Goal: Task Accomplishment & Management: Manage account settings

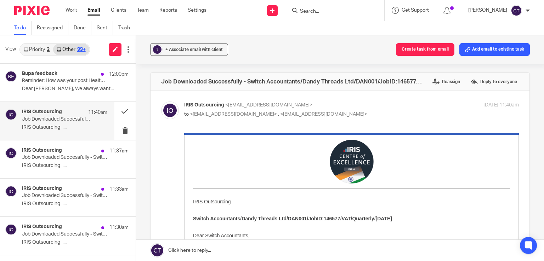
click at [312, 10] on input "Search" at bounding box center [331, 11] width 64 height 6
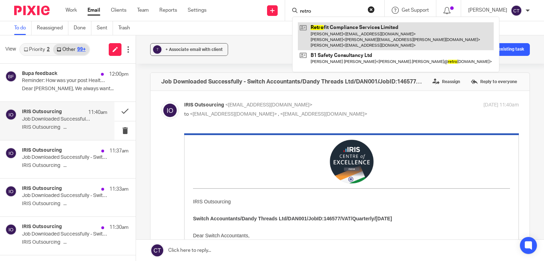
type input "retro"
click at [339, 37] on link at bounding box center [396, 36] width 196 height 28
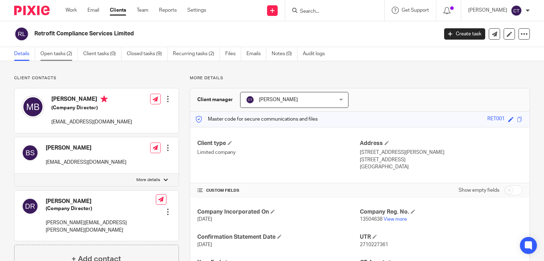
click at [68, 56] on link "Open tasks (2)" at bounding box center [59, 54] width 38 height 14
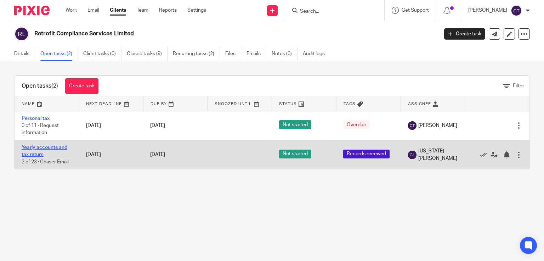
click at [35, 149] on link "Yearly accounts and tax return" at bounding box center [45, 151] width 46 height 12
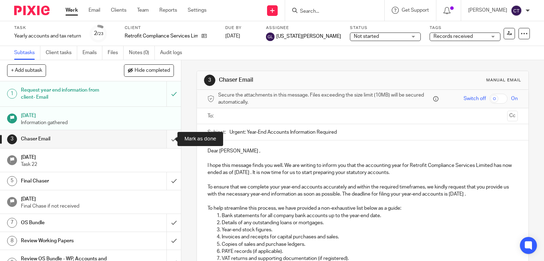
click at [165, 142] on input "submit" at bounding box center [90, 139] width 181 height 18
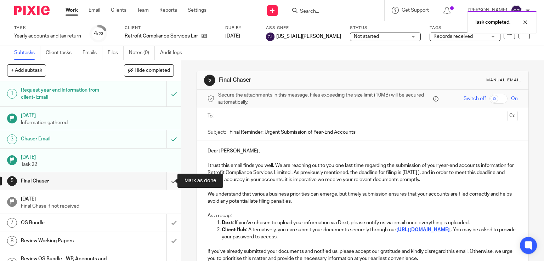
click at [164, 182] on input "submit" at bounding box center [90, 181] width 181 height 18
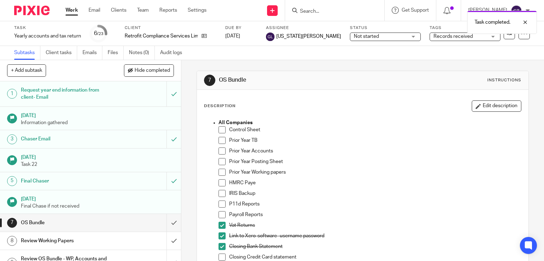
click at [167, 224] on input "submit" at bounding box center [90, 223] width 181 height 18
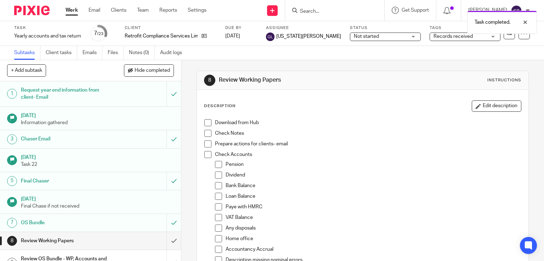
click at [354, 36] on span "Not started" at bounding box center [366, 36] width 25 height 5
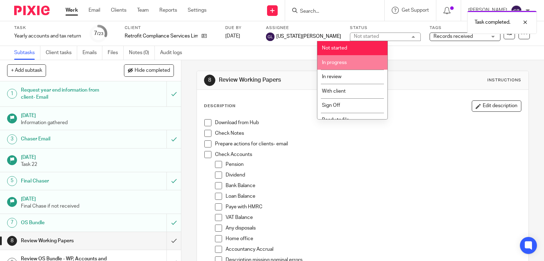
click at [330, 64] on span "In progress" at bounding box center [334, 62] width 25 height 5
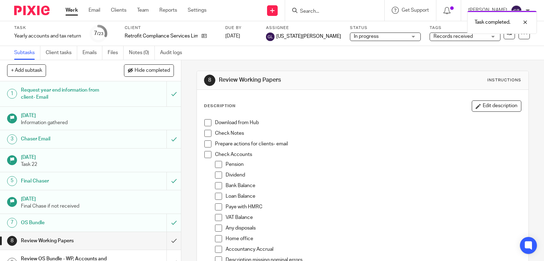
click at [433, 35] on span "Records received" at bounding box center [452, 36] width 39 height 5
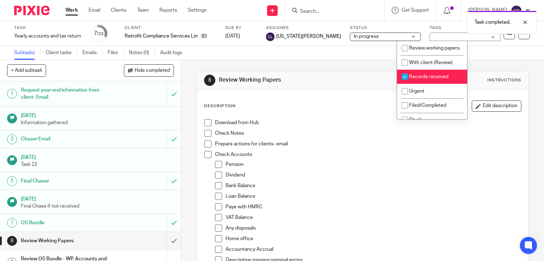
click at [432, 79] on span "Records received" at bounding box center [428, 76] width 39 height 5
checkbox input "false"
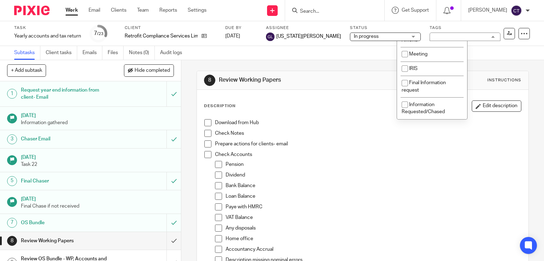
scroll to position [241, 0]
click at [432, 68] on li "IRIS" at bounding box center [432, 69] width 70 height 15
checkbox input "true"
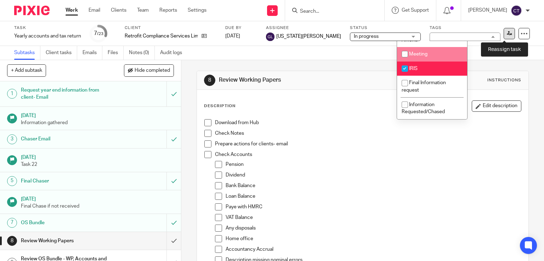
click at [507, 33] on icon at bounding box center [509, 33] width 5 height 5
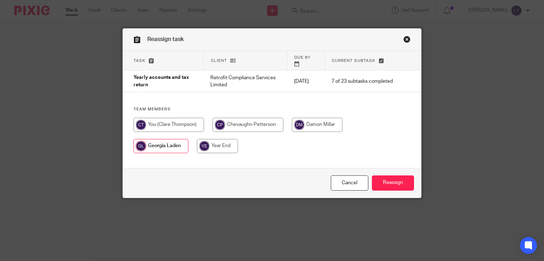
click at [174, 118] on input "radio" at bounding box center [168, 125] width 70 height 14
radio input "true"
click at [196, 139] on input "radio" at bounding box center [216, 146] width 41 height 14
radio input "true"
click at [399, 176] on input "Reassign" at bounding box center [393, 183] width 42 height 15
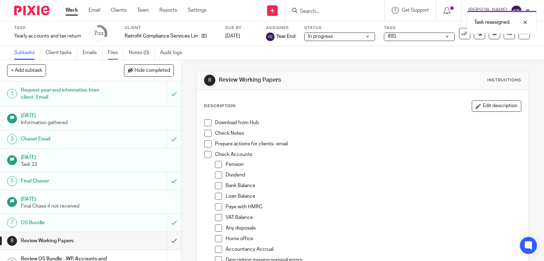
click at [115, 52] on link "Files" at bounding box center [116, 53] width 16 height 14
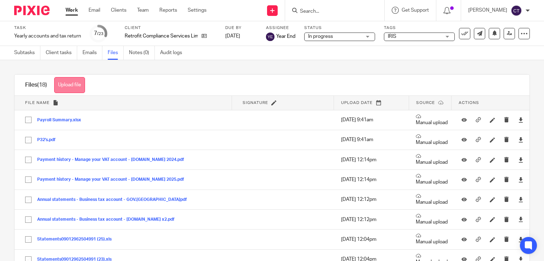
click at [75, 88] on button "Upload file" at bounding box center [69, 85] width 31 height 16
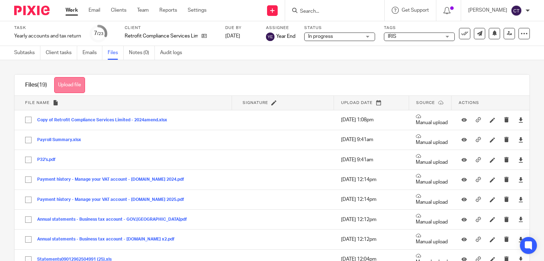
click at [65, 87] on button "Upload file" at bounding box center [69, 85] width 31 height 16
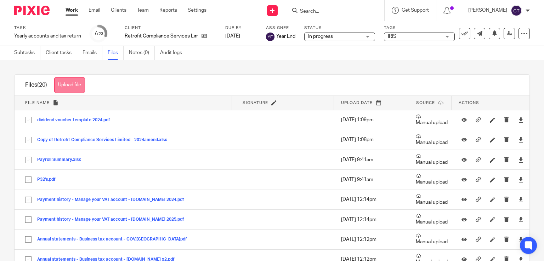
click at [76, 85] on button "Upload file" at bounding box center [69, 85] width 31 height 16
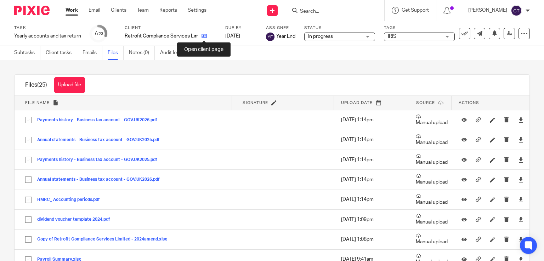
click at [202, 37] on icon at bounding box center [203, 35] width 5 height 5
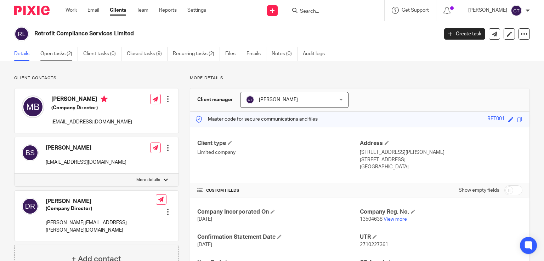
click at [68, 55] on link "Open tasks (2)" at bounding box center [59, 54] width 38 height 14
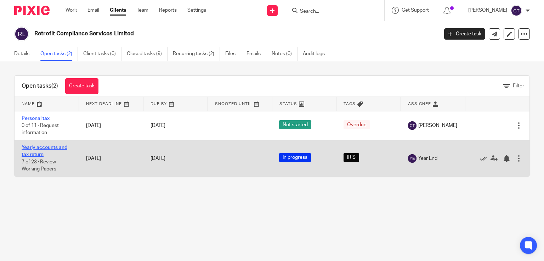
click at [44, 148] on link "Yearly accounts and tax return" at bounding box center [45, 151] width 46 height 12
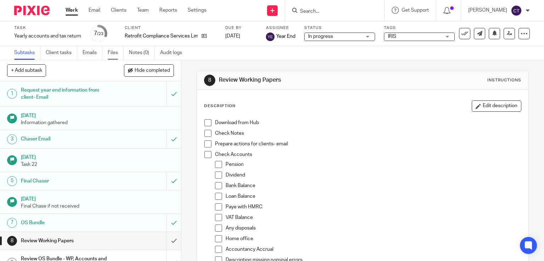
click at [113, 51] on link "Files" at bounding box center [116, 53] width 16 height 14
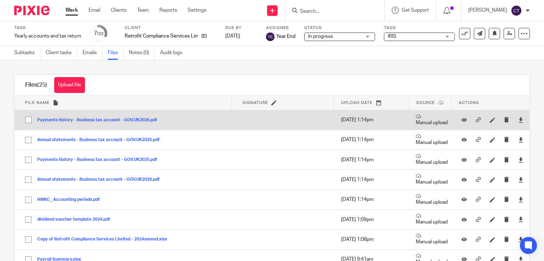
click at [28, 120] on input "checkbox" at bounding box center [28, 119] width 13 height 13
checkbox input "true"
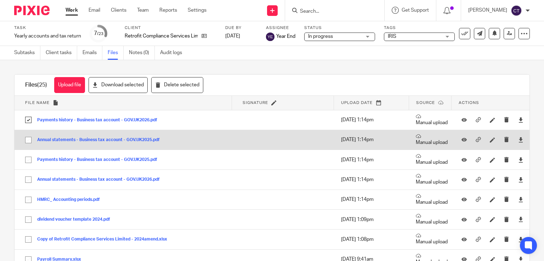
click at [28, 141] on input "checkbox" at bounding box center [28, 139] width 13 height 13
checkbox input "true"
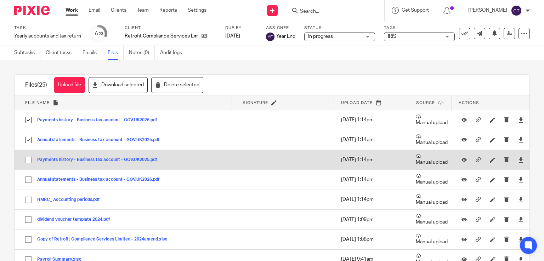
click at [25, 161] on input "checkbox" at bounding box center [28, 159] width 13 height 13
checkbox input "true"
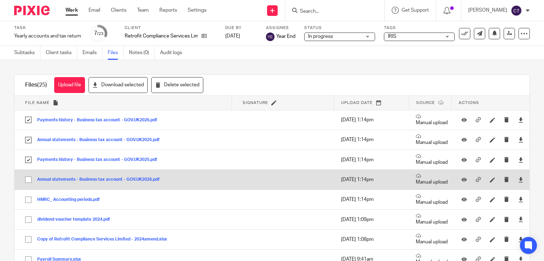
click at [26, 180] on input "checkbox" at bounding box center [28, 179] width 13 height 13
checkbox input "true"
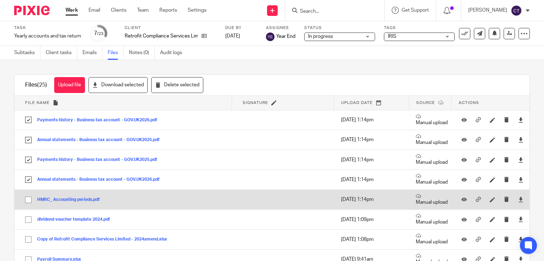
click at [28, 199] on input "checkbox" at bounding box center [28, 199] width 13 height 13
checkbox input "true"
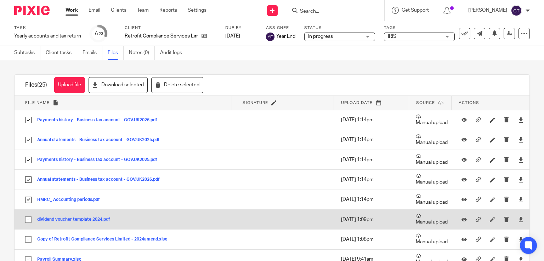
click at [30, 220] on input "checkbox" at bounding box center [28, 219] width 13 height 13
checkbox input "true"
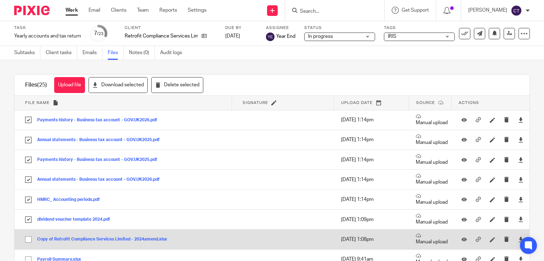
click at [29, 241] on input "checkbox" at bounding box center [28, 239] width 13 height 13
checkbox input "true"
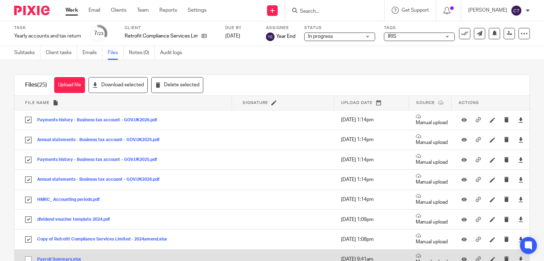
click at [28, 258] on input "checkbox" at bounding box center [28, 259] width 13 height 13
checkbox input "true"
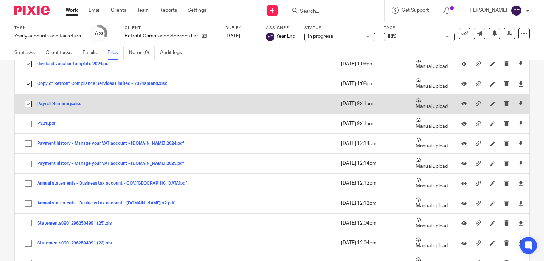
scroll to position [170, 0]
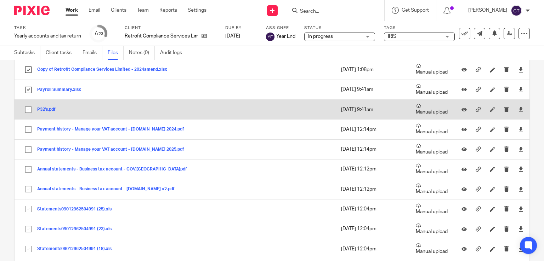
click at [28, 110] on input "checkbox" at bounding box center [28, 109] width 13 height 13
checkbox input "true"
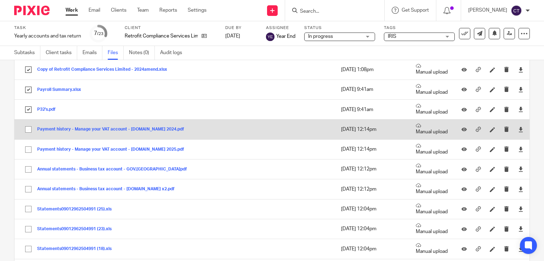
click at [28, 129] on input "checkbox" at bounding box center [28, 129] width 13 height 13
checkbox input "true"
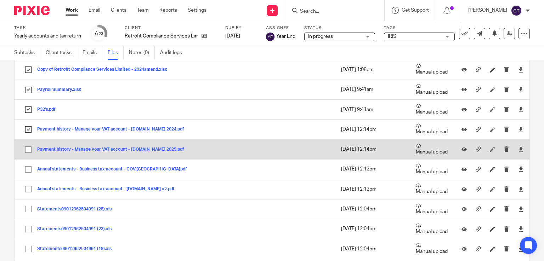
click at [27, 147] on input "checkbox" at bounding box center [28, 149] width 13 height 13
checkbox input "true"
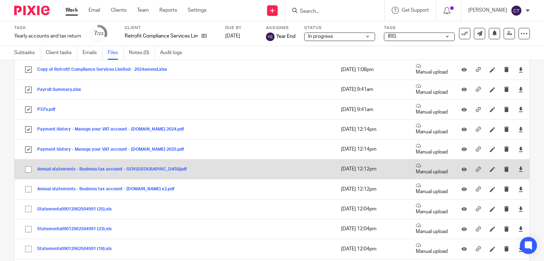
click at [29, 166] on input "checkbox" at bounding box center [28, 169] width 13 height 13
checkbox input "true"
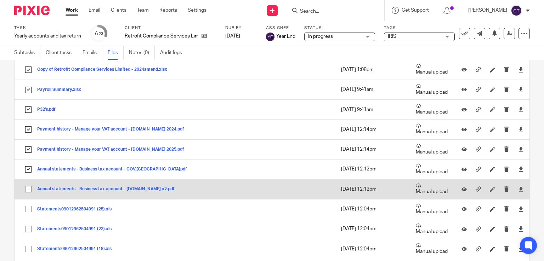
click at [28, 186] on input "checkbox" at bounding box center [28, 189] width 13 height 13
checkbox input "true"
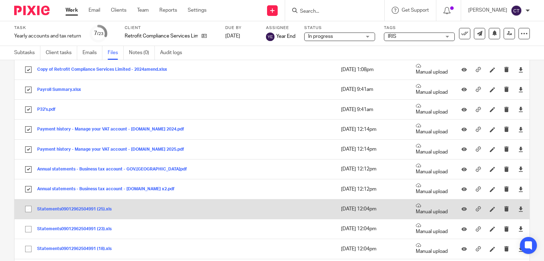
click at [27, 206] on input "checkbox" at bounding box center [28, 209] width 13 height 13
checkbox input "true"
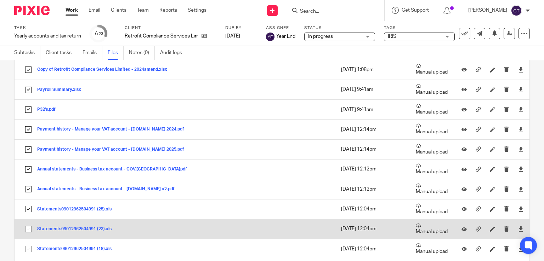
click at [28, 227] on input "checkbox" at bounding box center [28, 229] width 13 height 13
checkbox input "true"
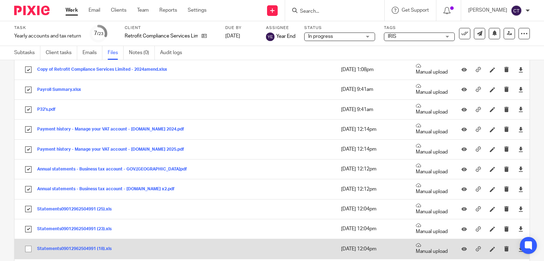
click at [27, 249] on input "checkbox" at bounding box center [28, 249] width 13 height 13
checkbox input "true"
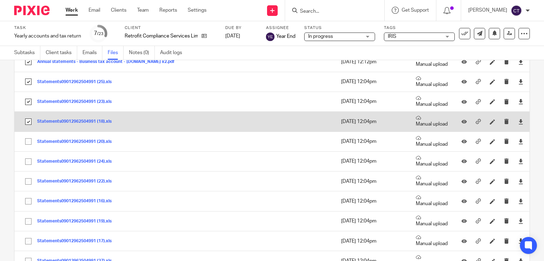
scroll to position [312, 0]
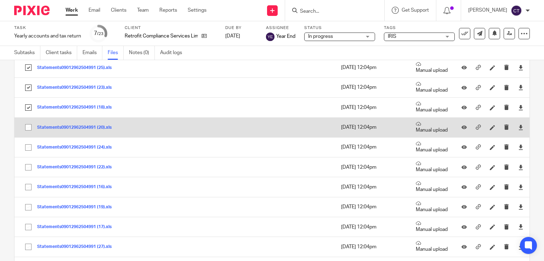
click at [27, 131] on input "checkbox" at bounding box center [28, 127] width 13 height 13
checkbox input "true"
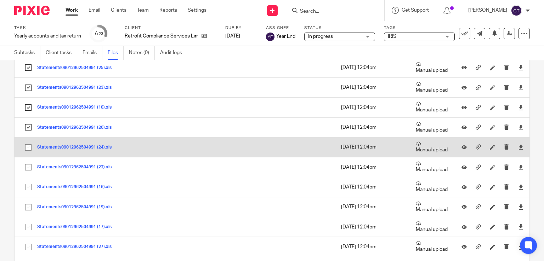
click at [27, 145] on input "checkbox" at bounding box center [28, 147] width 13 height 13
checkbox input "true"
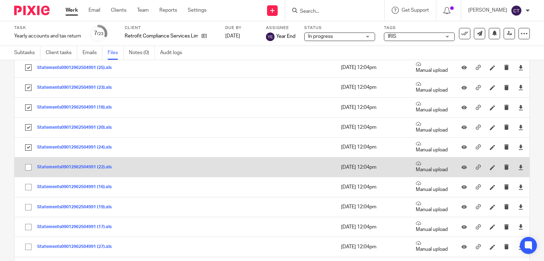
click at [28, 164] on input "checkbox" at bounding box center [28, 167] width 13 height 13
checkbox input "true"
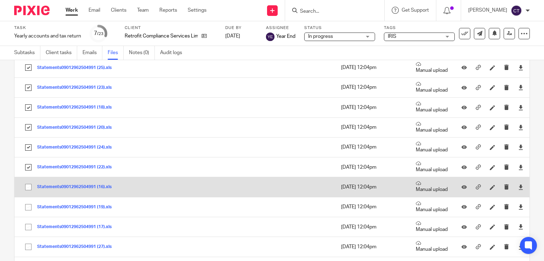
click at [28, 184] on input "checkbox" at bounding box center [28, 187] width 13 height 13
checkbox input "true"
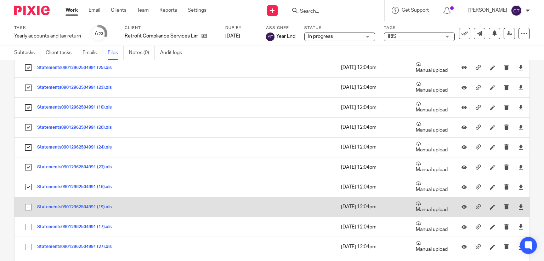
click at [29, 208] on input "checkbox" at bounding box center [28, 207] width 13 height 13
checkbox input "true"
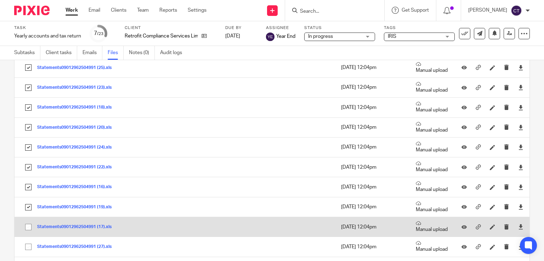
click at [28, 226] on input "checkbox" at bounding box center [28, 227] width 13 height 13
checkbox input "true"
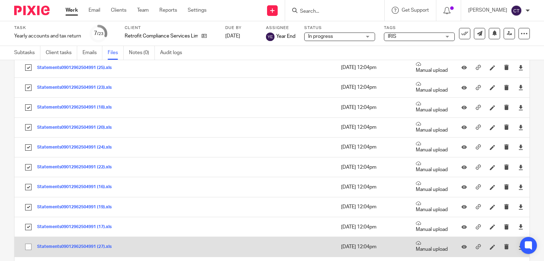
click at [29, 245] on input "checkbox" at bounding box center [28, 246] width 13 height 13
checkbox input "true"
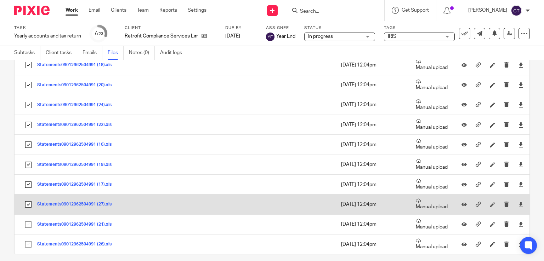
scroll to position [360, 0]
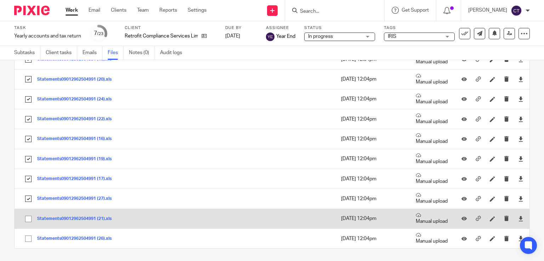
click at [25, 216] on input "checkbox" at bounding box center [28, 218] width 13 height 13
checkbox input "true"
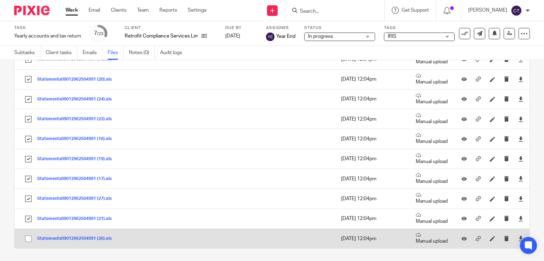
click at [27, 237] on input "checkbox" at bounding box center [28, 238] width 13 height 13
checkbox input "true"
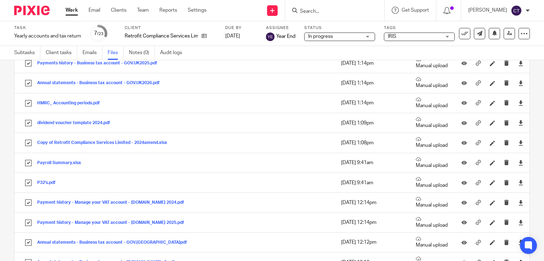
scroll to position [0, 0]
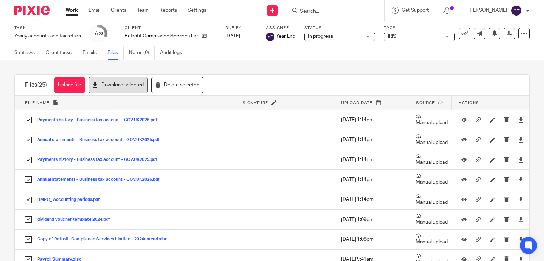
click at [106, 81] on button "Download selected" at bounding box center [118, 85] width 59 height 16
click at [117, 89] on button "Download selected" at bounding box center [118, 85] width 59 height 16
click at [317, 11] on input "Search" at bounding box center [331, 11] width 64 height 6
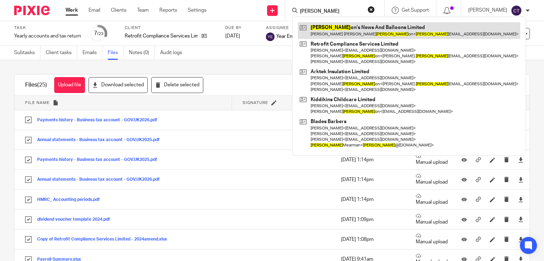
type input "Richards"
click at [371, 31] on link at bounding box center [409, 30] width 222 height 16
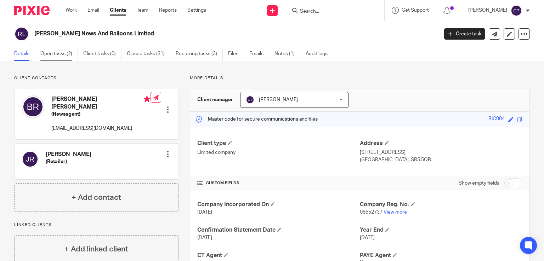
click at [56, 54] on link "Open tasks (2)" at bounding box center [59, 54] width 38 height 14
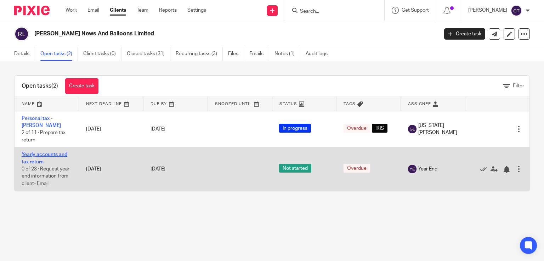
click at [37, 155] on link "Yearly accounts and tax return" at bounding box center [45, 158] width 46 height 12
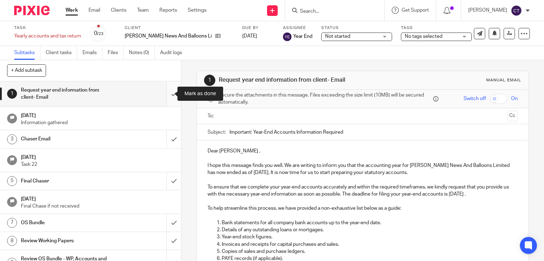
click at [171, 96] on input "submit" at bounding box center [90, 93] width 181 height 25
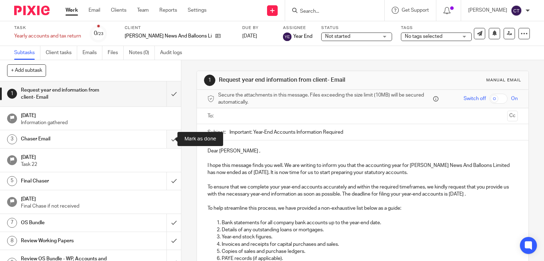
click at [167, 132] on input "submit" at bounding box center [90, 139] width 181 height 18
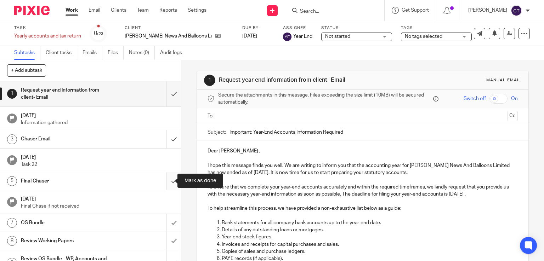
click at [166, 175] on input "submit" at bounding box center [90, 181] width 181 height 18
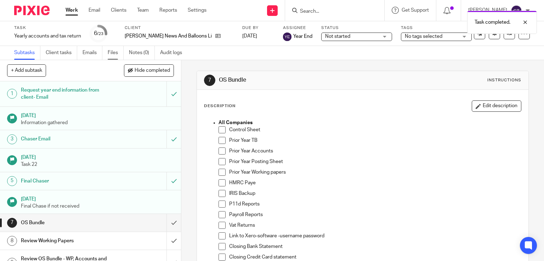
click at [112, 53] on link "Files" at bounding box center [116, 53] width 16 height 14
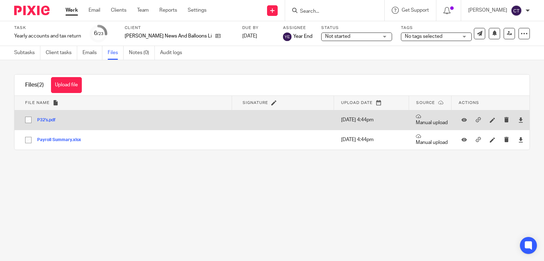
click at [28, 121] on input "checkbox" at bounding box center [28, 119] width 13 height 13
checkbox input "true"
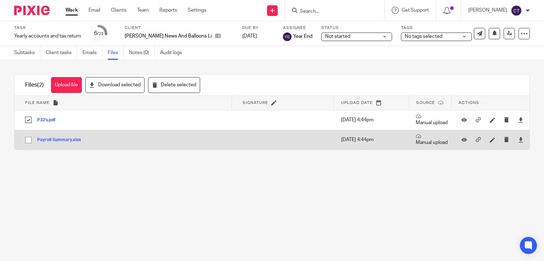
click at [25, 141] on input "checkbox" at bounding box center [28, 139] width 13 height 13
checkbox input "true"
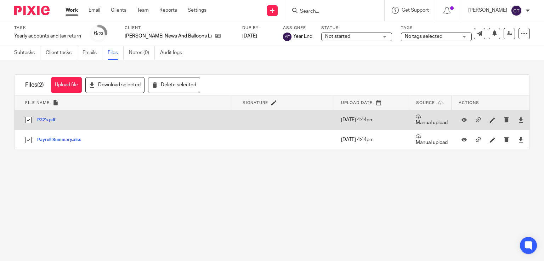
click at [27, 122] on input "checkbox" at bounding box center [28, 119] width 13 height 13
checkbox input "false"
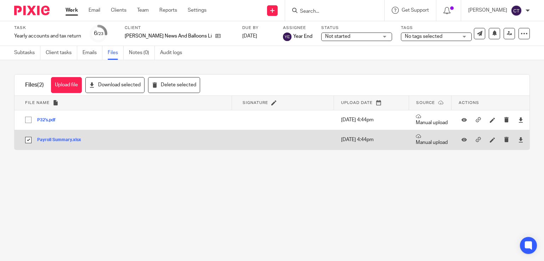
click at [27, 140] on input "checkbox" at bounding box center [28, 139] width 13 height 13
checkbox input "false"
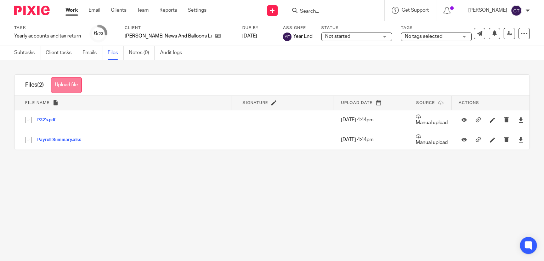
click at [72, 86] on button "Upload file" at bounding box center [66, 85] width 31 height 16
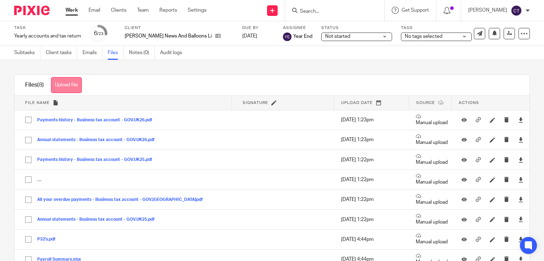
click at [63, 87] on button "Upload file" at bounding box center [66, 85] width 31 height 16
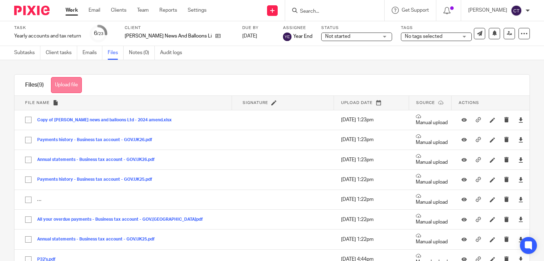
click at [65, 85] on button "Upload file" at bounding box center [66, 85] width 31 height 16
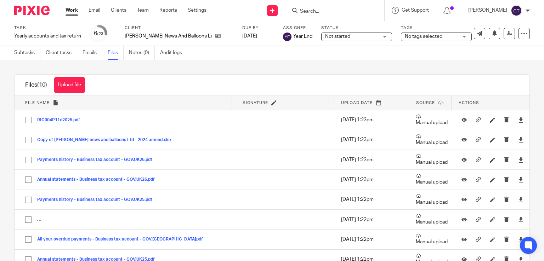
click at [342, 37] on span "Not started" at bounding box center [351, 36] width 53 height 7
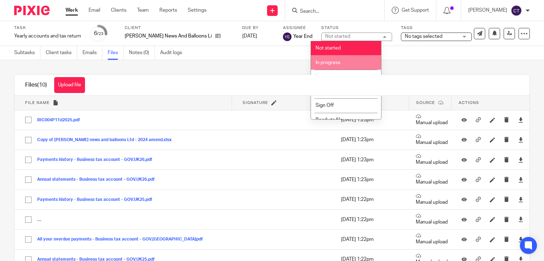
click at [336, 66] on li "In progress" at bounding box center [346, 62] width 70 height 15
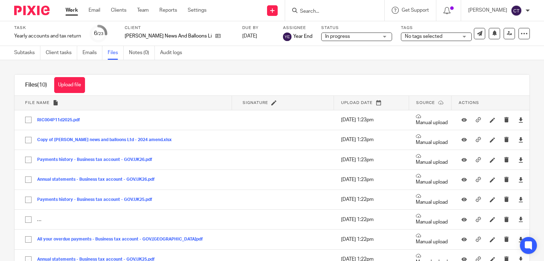
click at [409, 33] on span "No tags selected" at bounding box center [431, 36] width 53 height 7
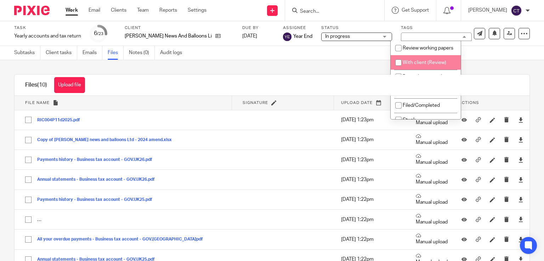
scroll to position [241, 0]
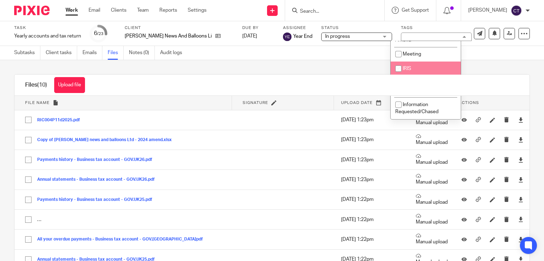
click at [426, 69] on li "IRIS" at bounding box center [426, 69] width 70 height 15
checkbox input "true"
click at [282, 81] on div "Files (10) Upload file Download selected Delete selected" at bounding box center [272, 85] width 515 height 21
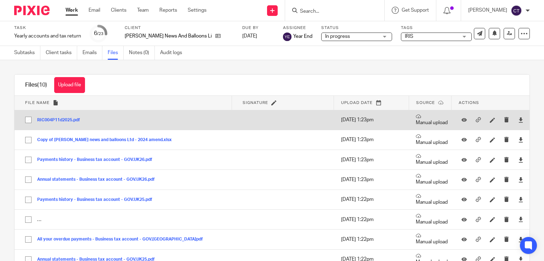
click at [28, 119] on input "checkbox" at bounding box center [28, 119] width 13 height 13
checkbox input "true"
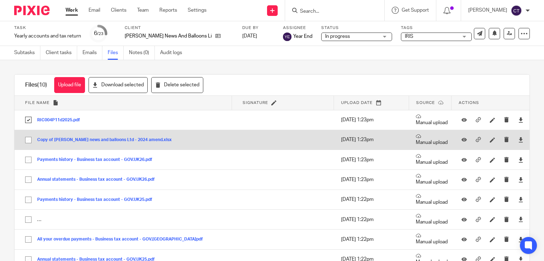
click at [28, 141] on input "checkbox" at bounding box center [28, 139] width 13 height 13
checkbox input "true"
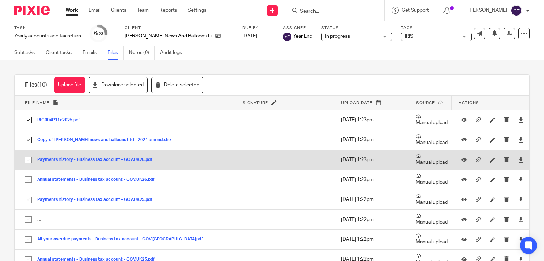
click at [29, 161] on input "checkbox" at bounding box center [28, 159] width 13 height 13
checkbox input "true"
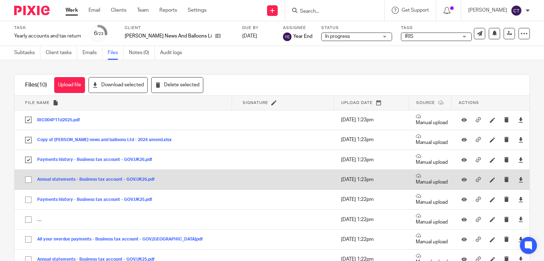
click at [27, 180] on input "checkbox" at bounding box center [28, 179] width 13 height 13
checkbox input "true"
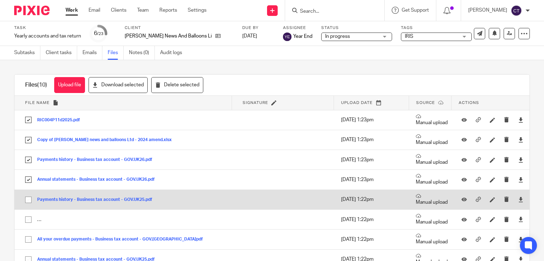
click at [29, 198] on input "checkbox" at bounding box center [28, 199] width 13 height 13
checkbox input "true"
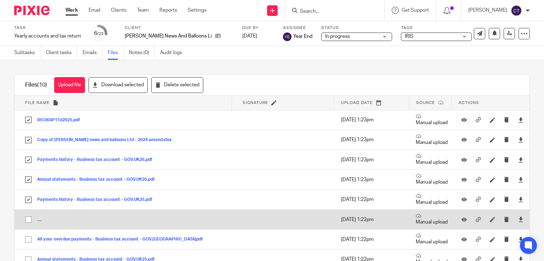
click at [28, 219] on input "checkbox" at bounding box center [28, 219] width 13 height 13
checkbox input "true"
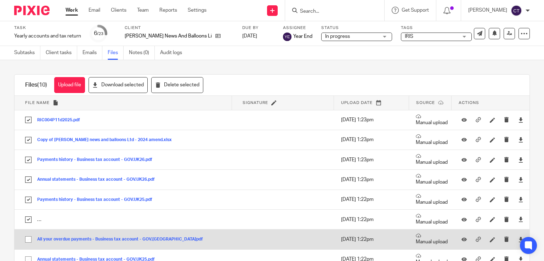
click at [28, 242] on input "checkbox" at bounding box center [28, 239] width 13 height 13
checkbox input "true"
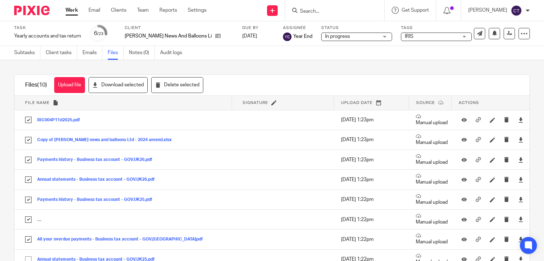
scroll to position [62, 0]
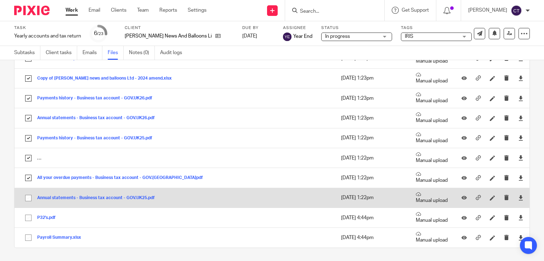
click at [24, 197] on input "checkbox" at bounding box center [28, 198] width 13 height 13
checkbox input "true"
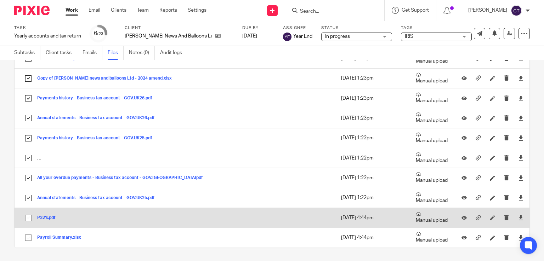
click at [25, 217] on input "checkbox" at bounding box center [28, 217] width 13 height 13
checkbox input "true"
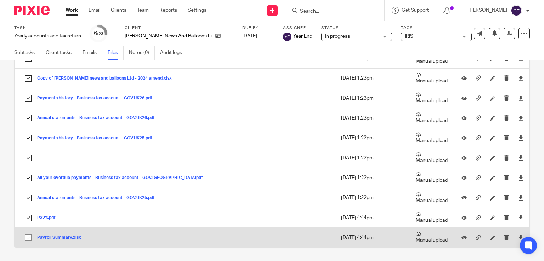
click at [27, 237] on input "checkbox" at bounding box center [28, 237] width 13 height 13
checkbox input "true"
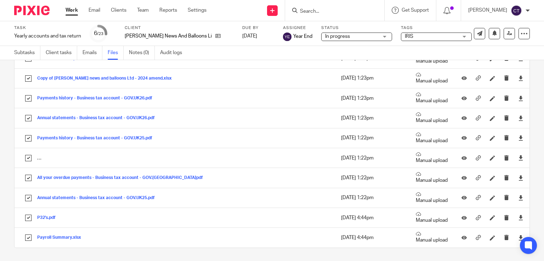
scroll to position [0, 0]
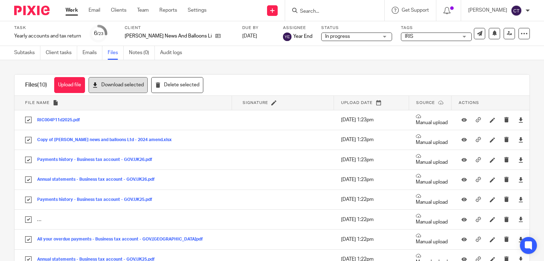
click at [123, 87] on button "Download selected" at bounding box center [118, 85] width 59 height 16
click at [32, 54] on link "Subtasks" at bounding box center [27, 53] width 26 height 14
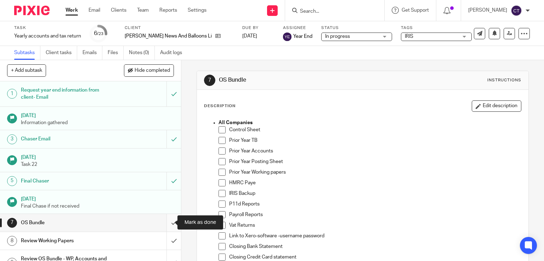
click at [168, 220] on input "submit" at bounding box center [90, 223] width 181 height 18
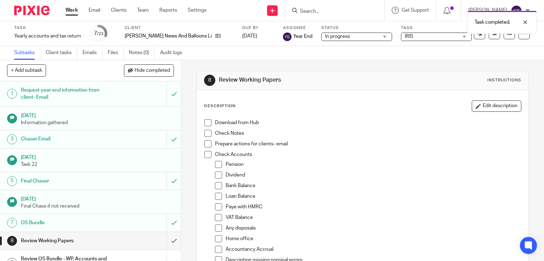
click at [314, 13] on div "Task completed." at bounding box center [404, 20] width 265 height 27
click at [309, 9] on div "Task completed." at bounding box center [404, 20] width 265 height 27
click at [329, 10] on div "Task completed." at bounding box center [404, 20] width 265 height 27
click at [314, 12] on div "Task completed." at bounding box center [404, 20] width 265 height 27
click at [327, 11] on input "Search" at bounding box center [331, 11] width 64 height 6
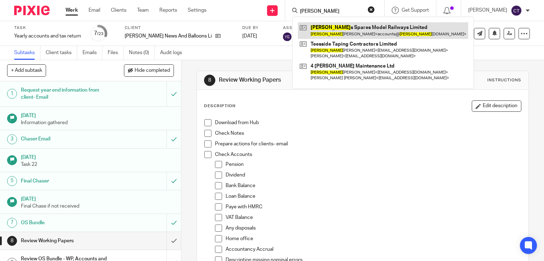
type input "[PERSON_NAME]"
click at [348, 33] on link at bounding box center [383, 30] width 170 height 16
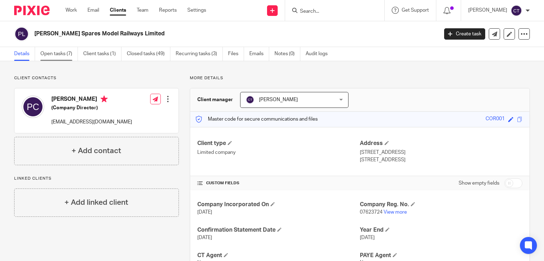
click at [61, 54] on link "Open tasks (7)" at bounding box center [59, 54] width 38 height 14
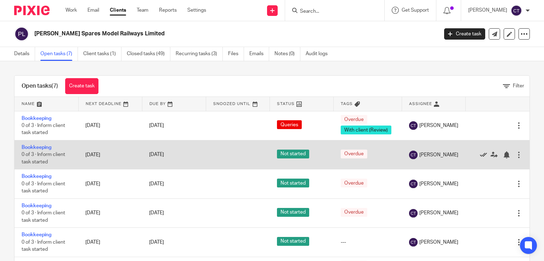
click at [480, 155] on icon at bounding box center [483, 155] width 7 height 7
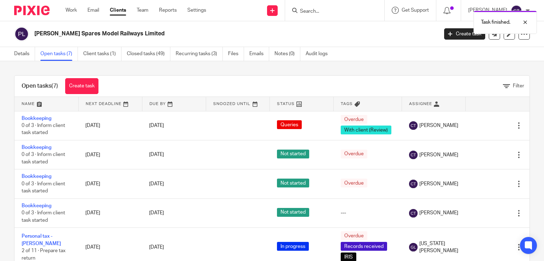
click at [480, 155] on icon at bounding box center [483, 155] width 7 height 7
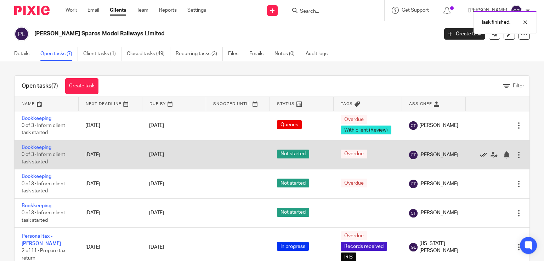
click at [480, 154] on icon at bounding box center [483, 155] width 7 height 7
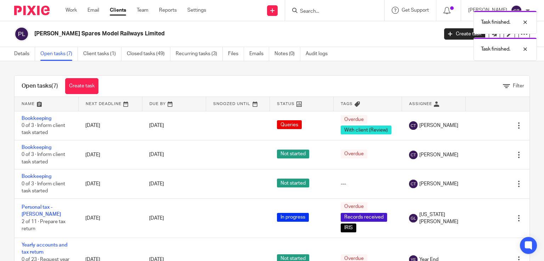
click at [480, 154] on icon at bounding box center [483, 155] width 7 height 7
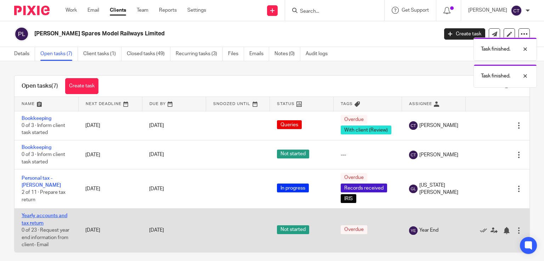
click at [61, 216] on link "Yearly accounts and tax return" at bounding box center [45, 220] width 46 height 12
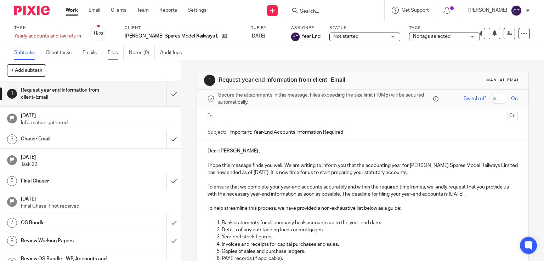
click at [110, 53] on link "Files" at bounding box center [116, 53] width 16 height 14
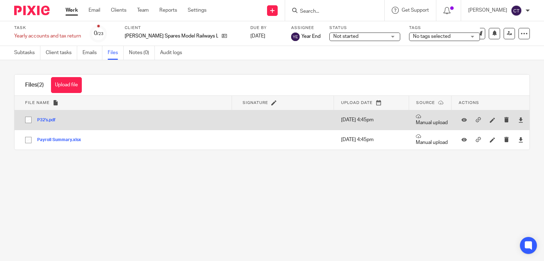
click at [27, 123] on input "checkbox" at bounding box center [28, 119] width 13 height 13
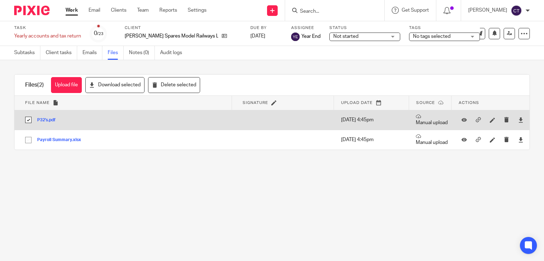
click at [28, 121] on input "checkbox" at bounding box center [28, 119] width 13 height 13
checkbox input "false"
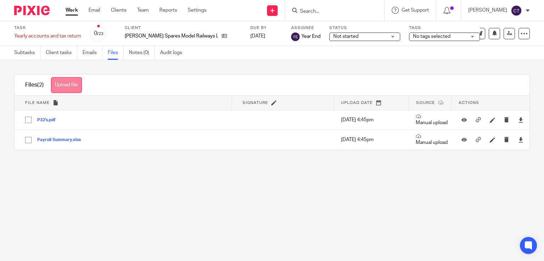
click at [72, 82] on button "Upload file" at bounding box center [66, 85] width 31 height 16
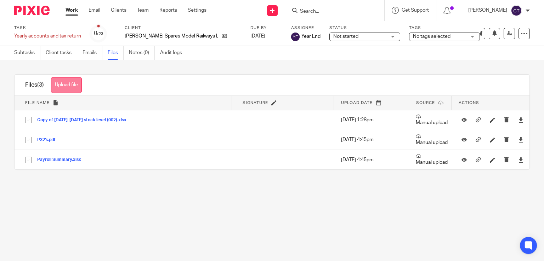
click at [81, 83] on button "Upload file" at bounding box center [66, 85] width 31 height 16
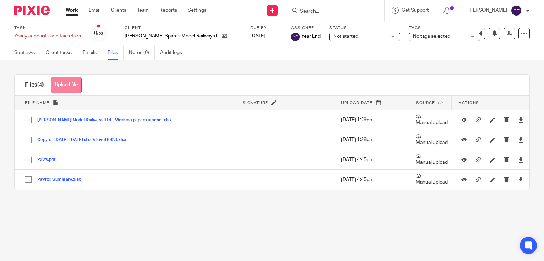
click at [64, 84] on button "Upload file" at bounding box center [66, 85] width 31 height 16
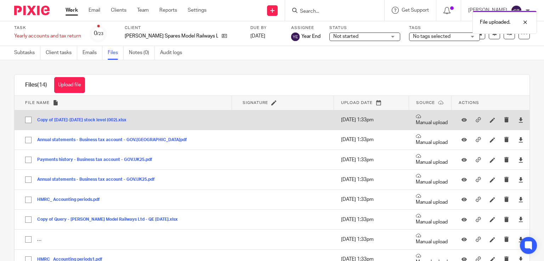
click at [27, 120] on input "checkbox" at bounding box center [28, 119] width 13 height 13
checkbox input "true"
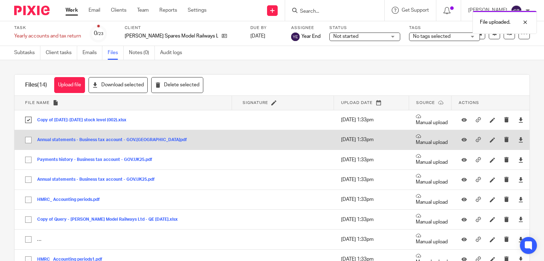
click at [28, 142] on input "checkbox" at bounding box center [28, 139] width 13 height 13
checkbox input "true"
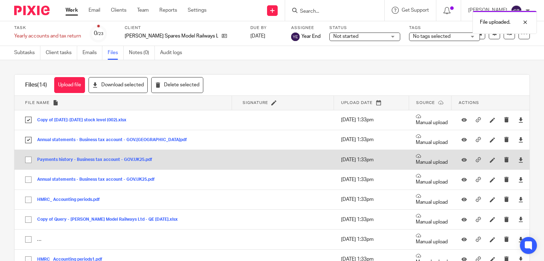
click at [28, 161] on input "checkbox" at bounding box center [28, 159] width 13 height 13
checkbox input "true"
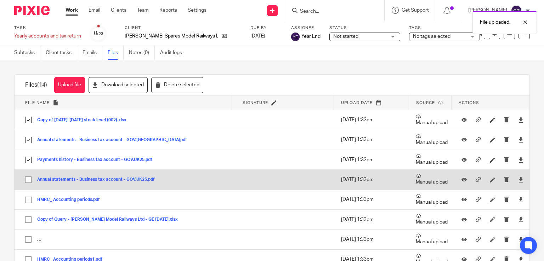
click at [27, 181] on input "checkbox" at bounding box center [28, 179] width 13 height 13
checkbox input "true"
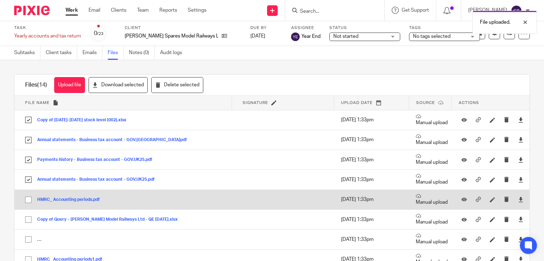
click at [27, 199] on input "checkbox" at bounding box center [28, 199] width 13 height 13
checkbox input "true"
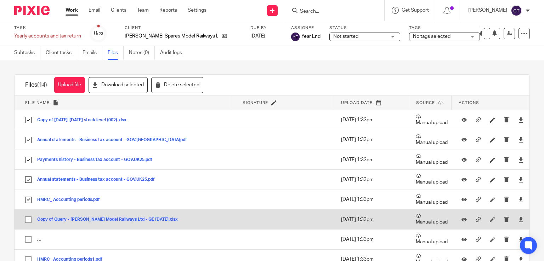
click at [29, 220] on input "checkbox" at bounding box center [28, 219] width 13 height 13
checkbox input "true"
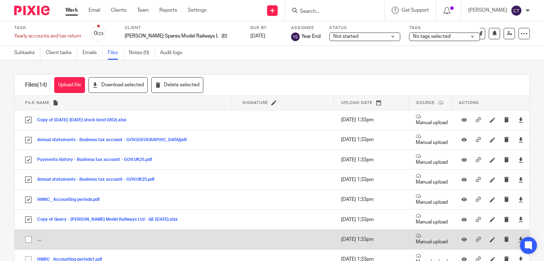
click at [28, 239] on input "checkbox" at bounding box center [28, 239] width 13 height 13
checkbox input "true"
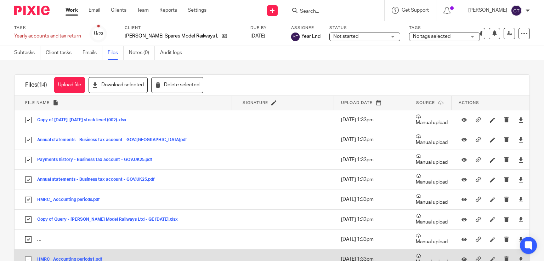
click at [27, 258] on input "checkbox" at bounding box center [28, 259] width 13 height 13
checkbox input "true"
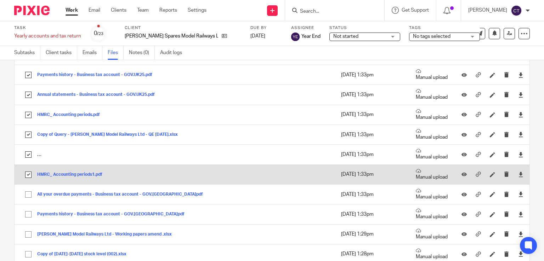
scroll to position [127, 0]
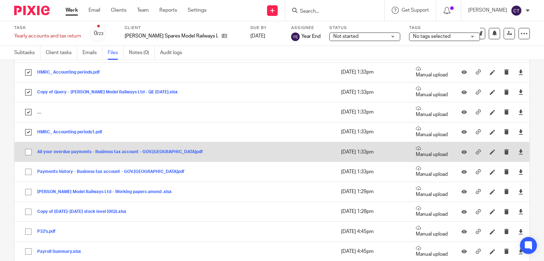
click at [30, 154] on input "checkbox" at bounding box center [28, 152] width 13 height 13
checkbox input "true"
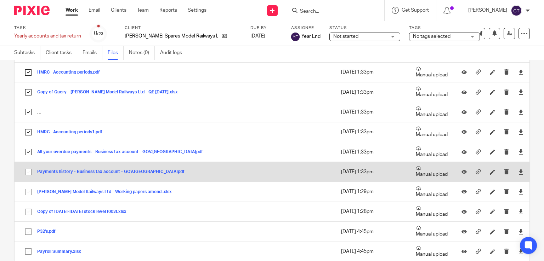
click at [28, 170] on input "checkbox" at bounding box center [28, 171] width 13 height 13
checkbox input "true"
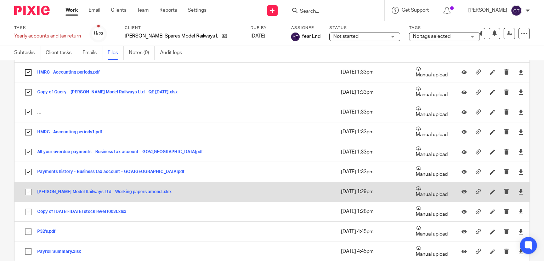
click at [27, 192] on input "checkbox" at bounding box center [28, 192] width 13 height 13
checkbox input "true"
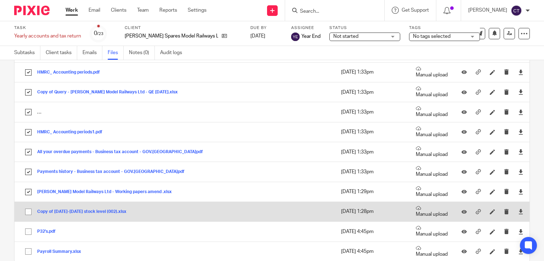
click at [25, 211] on input "checkbox" at bounding box center [28, 211] width 13 height 13
checkbox input "true"
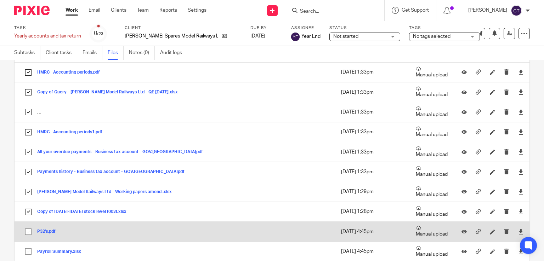
click at [27, 232] on input "checkbox" at bounding box center [28, 231] width 13 height 13
checkbox input "true"
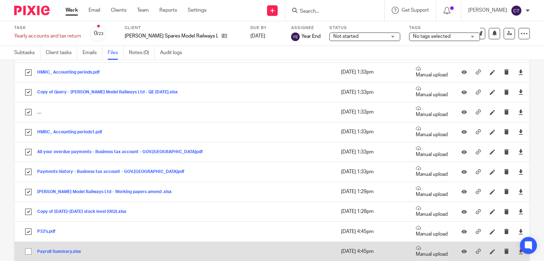
click at [28, 253] on input "checkbox" at bounding box center [28, 251] width 13 height 13
checkbox input "true"
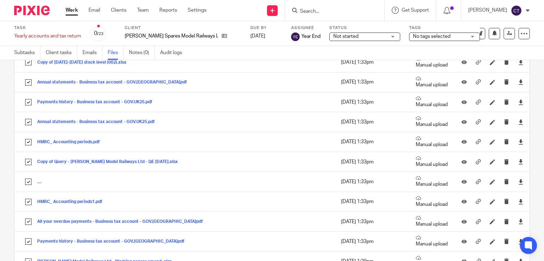
scroll to position [0, 0]
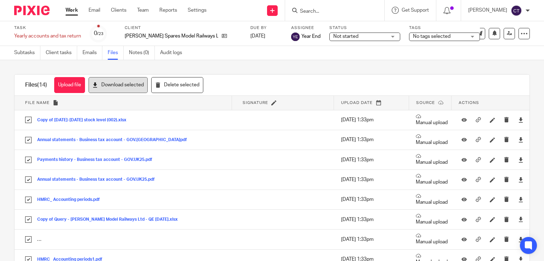
click at [134, 81] on button "Download selected" at bounding box center [118, 85] width 59 height 16
click at [333, 36] on span "Not started" at bounding box center [345, 36] width 25 height 5
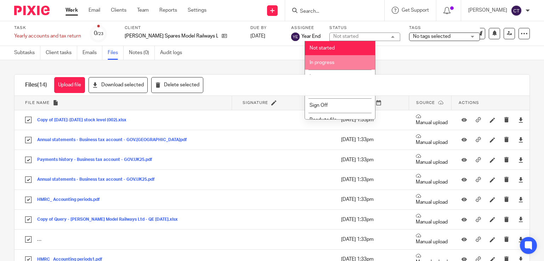
click at [325, 63] on span "In progress" at bounding box center [321, 62] width 25 height 5
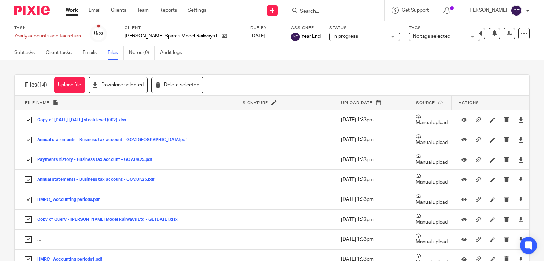
click at [413, 35] on span "No tags selected" at bounding box center [432, 36] width 38 height 5
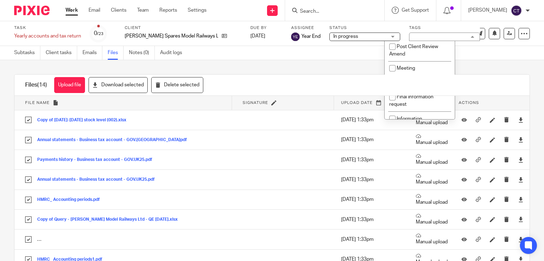
scroll to position [241, 0]
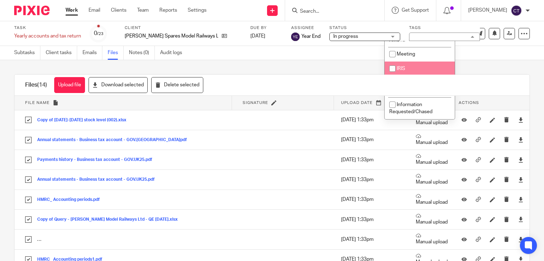
click at [421, 68] on li "IRIS" at bounding box center [420, 69] width 70 height 15
checkbox input "true"
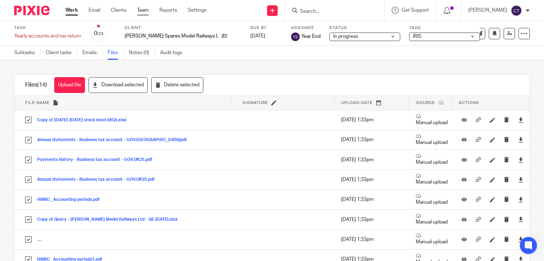
click at [144, 11] on link "Team" at bounding box center [143, 10] width 12 height 7
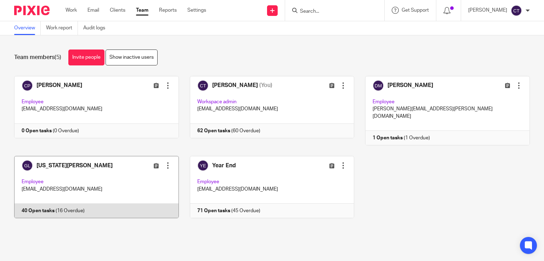
click at [44, 159] on link at bounding box center [91, 187] width 176 height 62
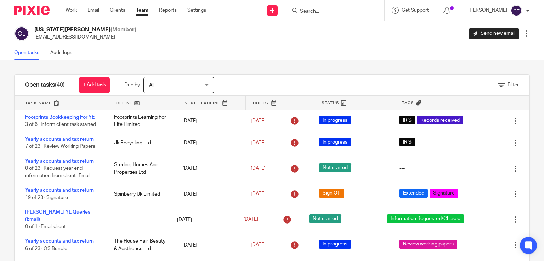
click at [528, 10] on div at bounding box center [527, 10] width 4 height 4
click at [508, 52] on li "Logout" at bounding box center [502, 49] width 47 height 10
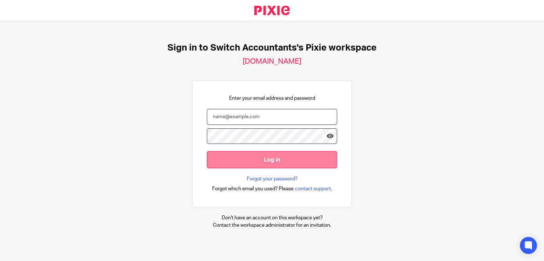
type input "[EMAIL_ADDRESS][DOMAIN_NAME]"
click at [244, 158] on input "Log in" at bounding box center [272, 159] width 130 height 17
